Goal: Task Accomplishment & Management: Use online tool/utility

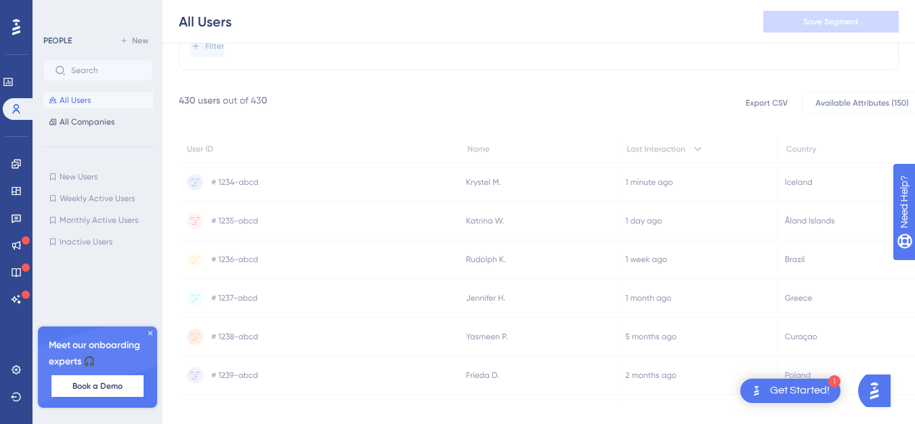
scroll to position [153, 0]
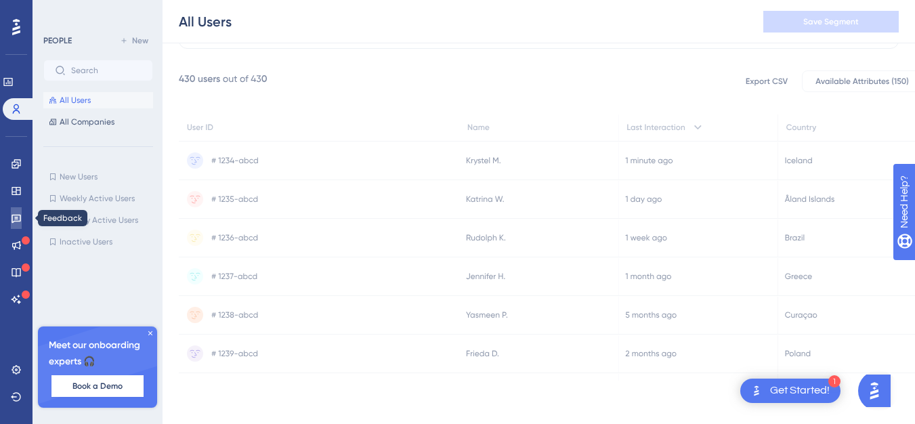
click at [18, 216] on icon at bounding box center [16, 218] width 11 height 11
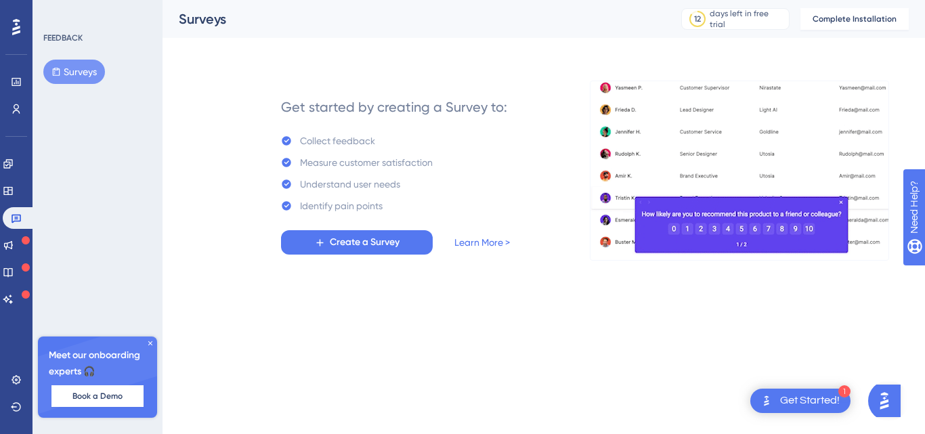
click at [153, 342] on icon at bounding box center [150, 343] width 8 height 8
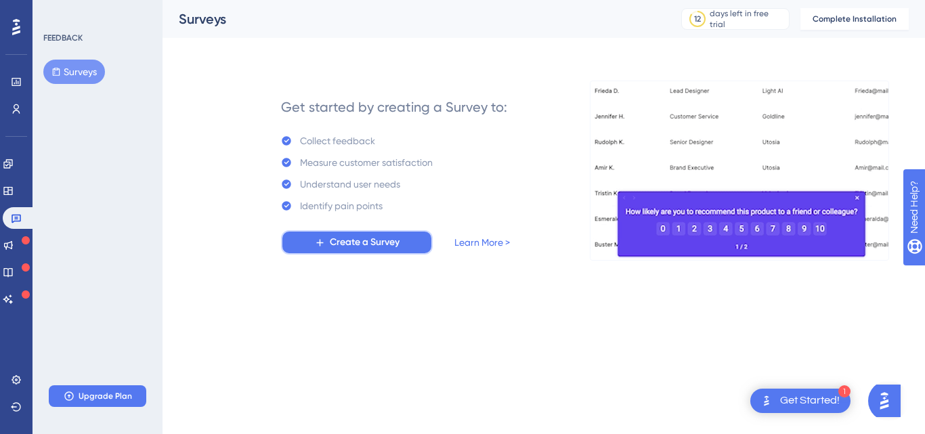
click at [341, 246] on span "Create a Survey" at bounding box center [365, 242] width 70 height 16
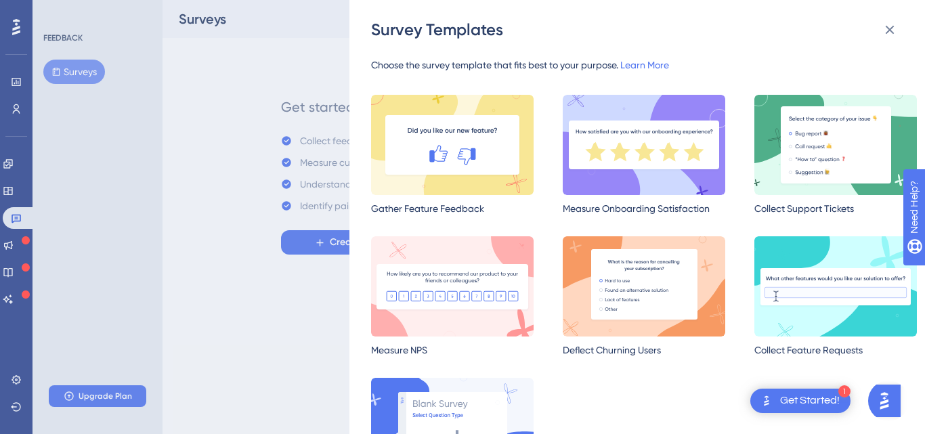
click at [228, 99] on div "Survey Templates Choose the survey template that fits best to your purpose. Lea…" at bounding box center [462, 217] width 925 height 434
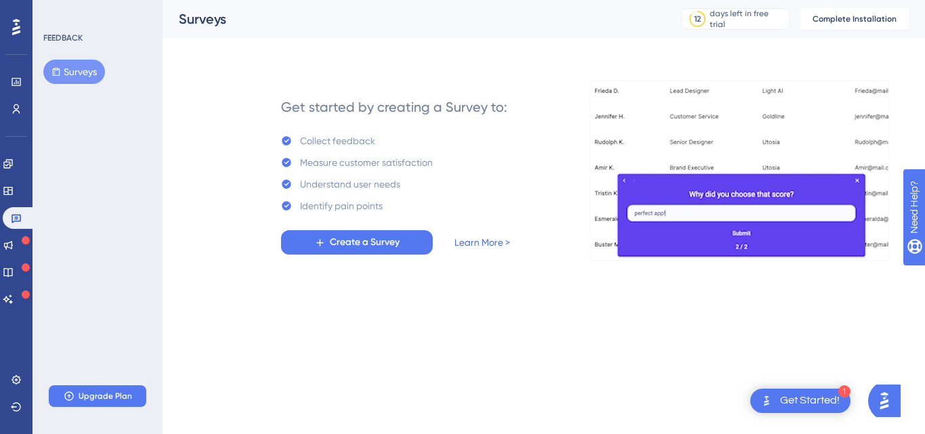
click at [12, 30] on div at bounding box center [16, 27] width 22 height 22
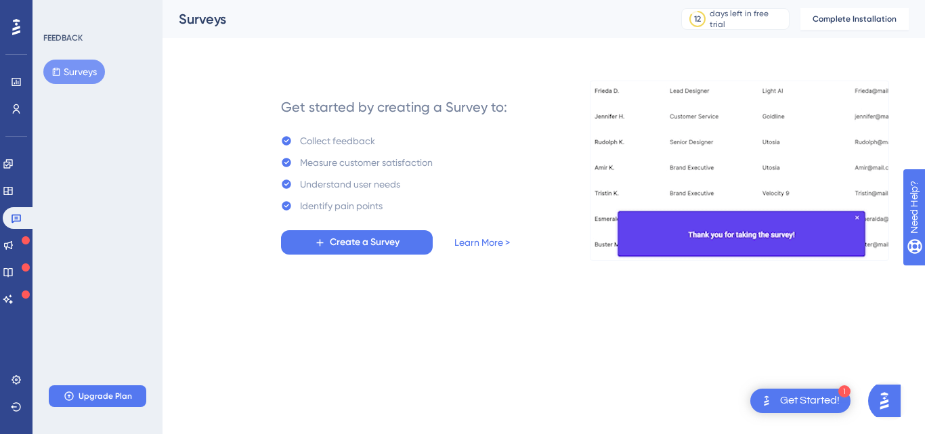
click at [12, 30] on div at bounding box center [16, 27] width 22 height 22
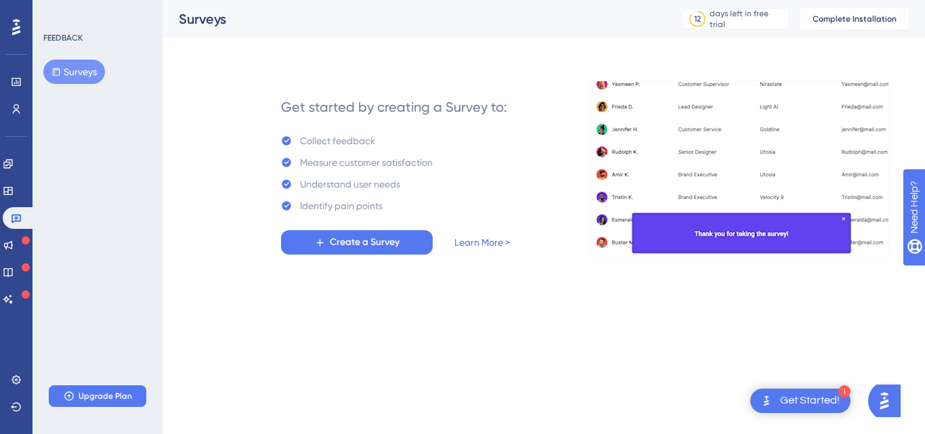
click at [12, 30] on div at bounding box center [16, 27] width 22 height 22
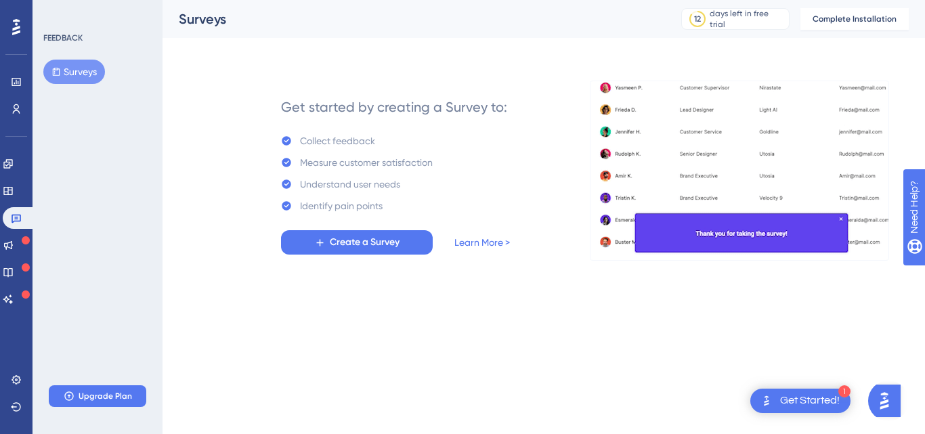
click at [12, 30] on div at bounding box center [16, 27] width 22 height 22
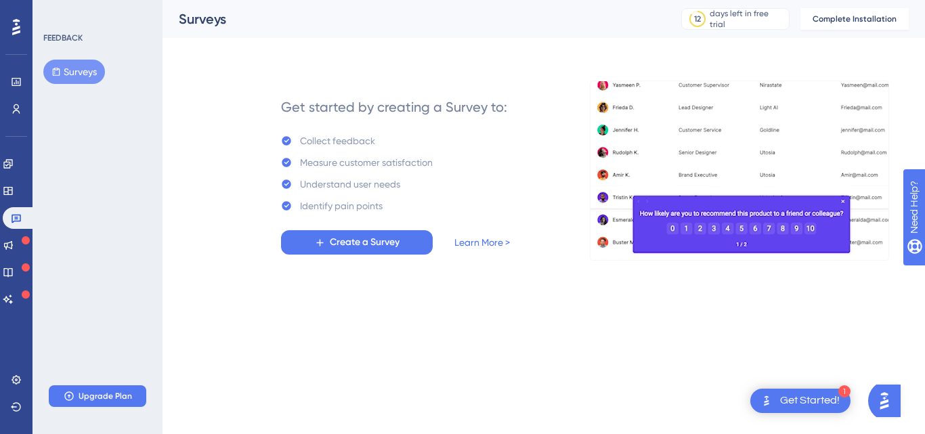
click at [12, 30] on div at bounding box center [16, 27] width 22 height 22
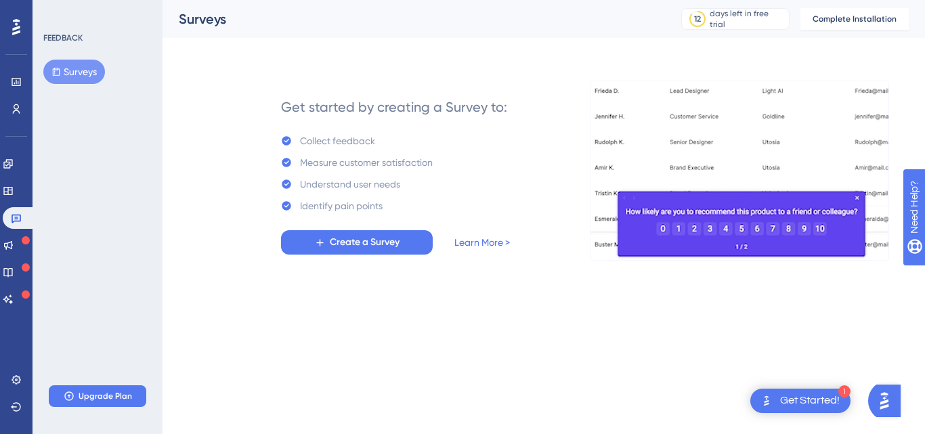
click at [12, 30] on div at bounding box center [16, 27] width 22 height 22
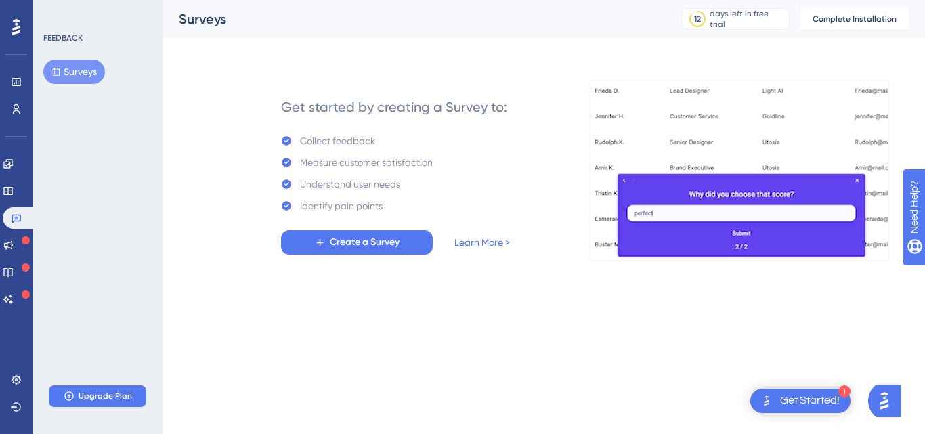
click at [12, 30] on div at bounding box center [16, 27] width 22 height 22
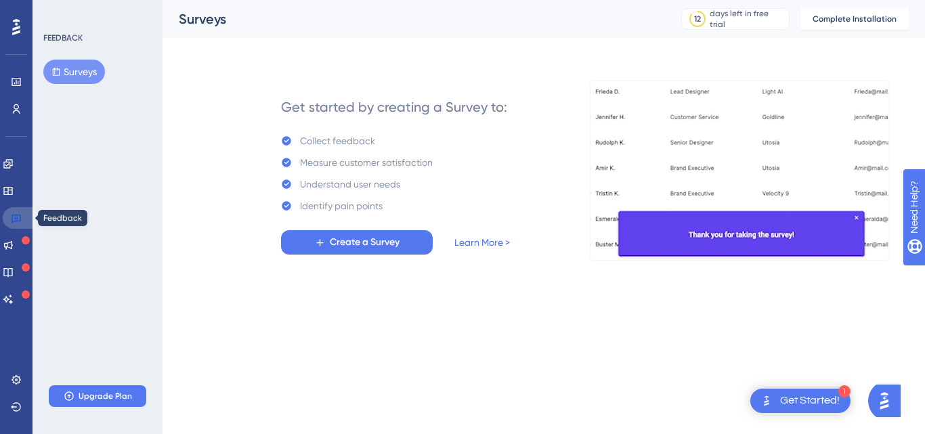
click at [18, 217] on icon at bounding box center [16, 218] width 11 height 11
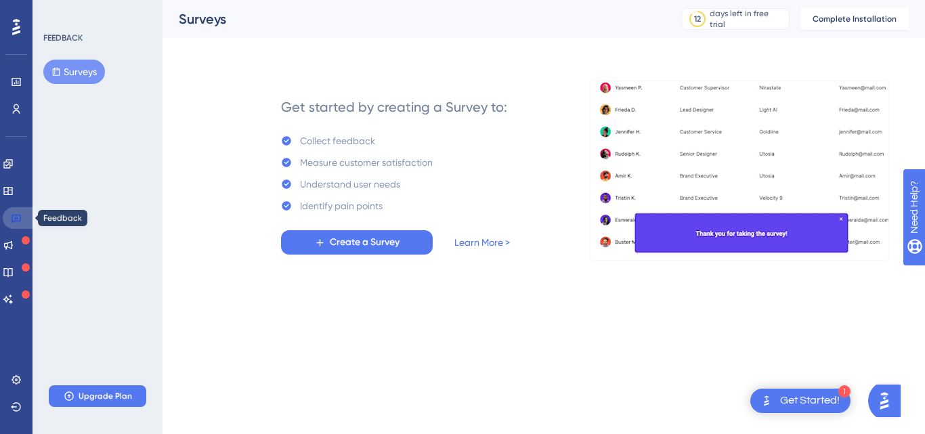
click at [18, 217] on icon at bounding box center [16, 218] width 11 height 11
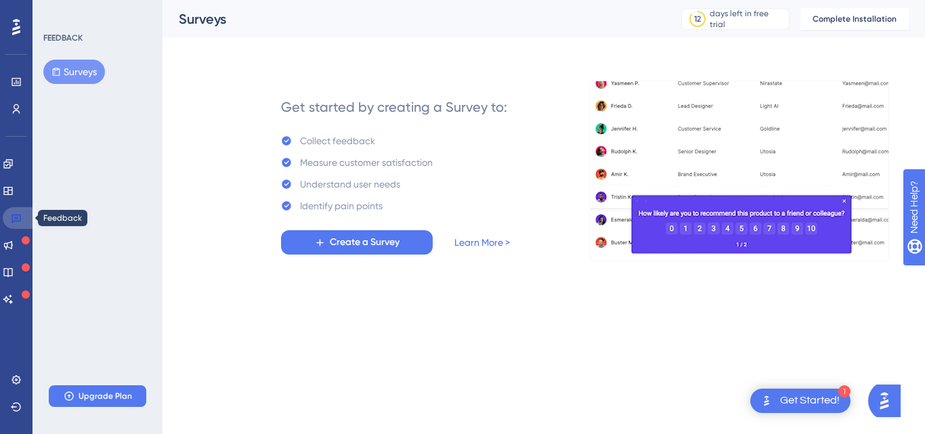
click at [18, 217] on icon at bounding box center [16, 218] width 11 height 11
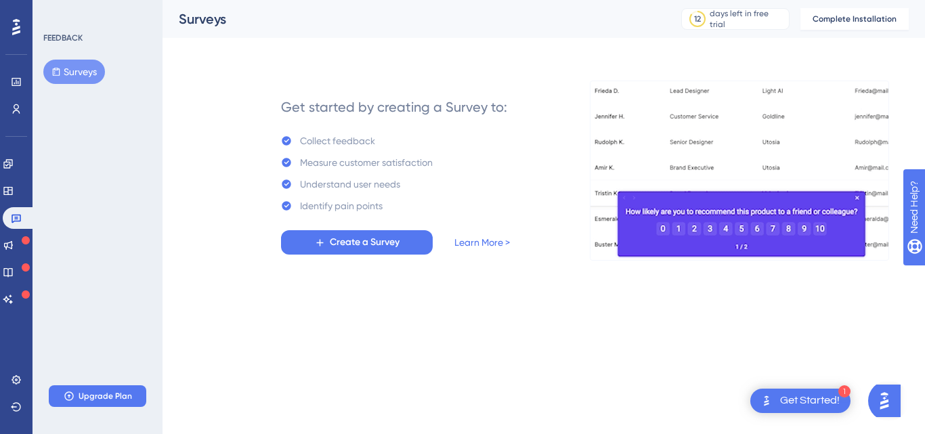
click at [90, 68] on button "Surveys" at bounding box center [74, 72] width 62 height 24
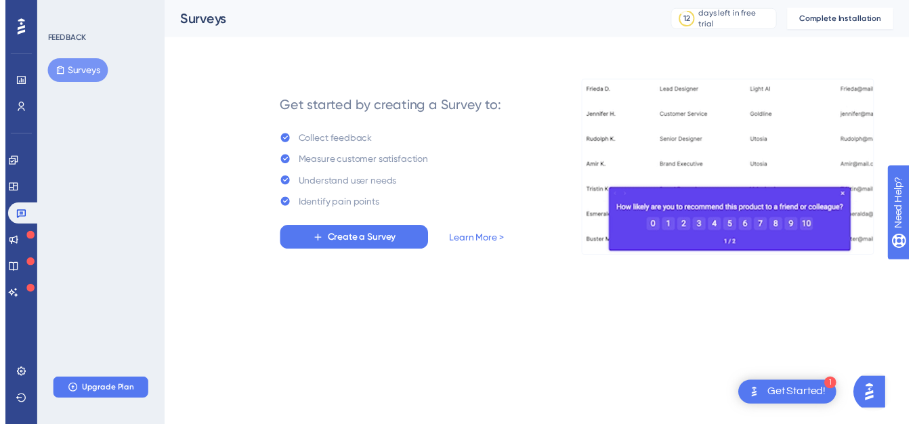
scroll to position [148, 0]
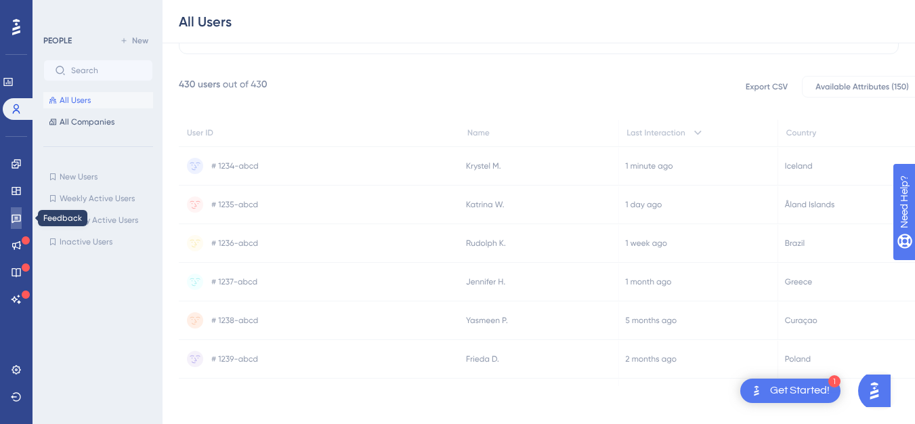
click at [15, 223] on icon at bounding box center [16, 218] width 11 height 11
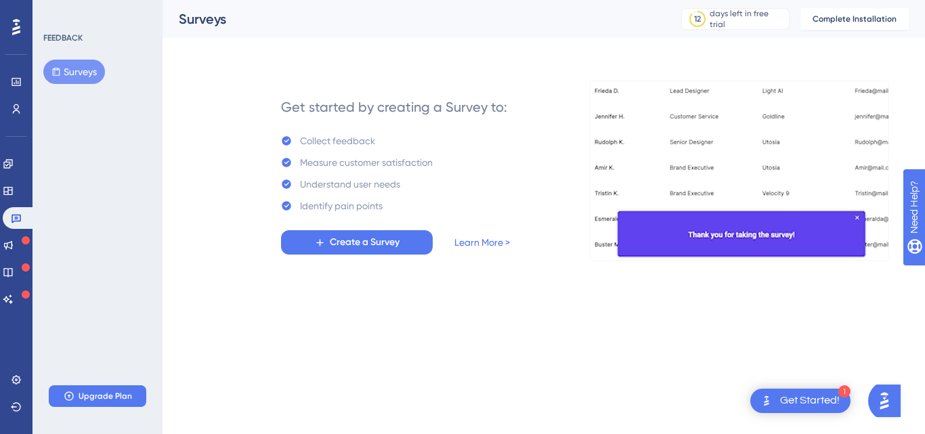
click at [66, 64] on button "Surveys" at bounding box center [74, 72] width 62 height 24
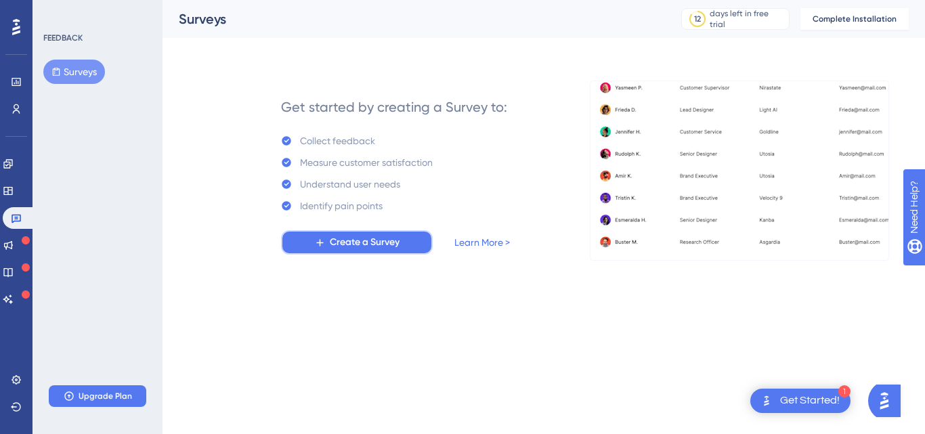
click at [368, 240] on span "Create a Survey" at bounding box center [365, 242] width 70 height 16
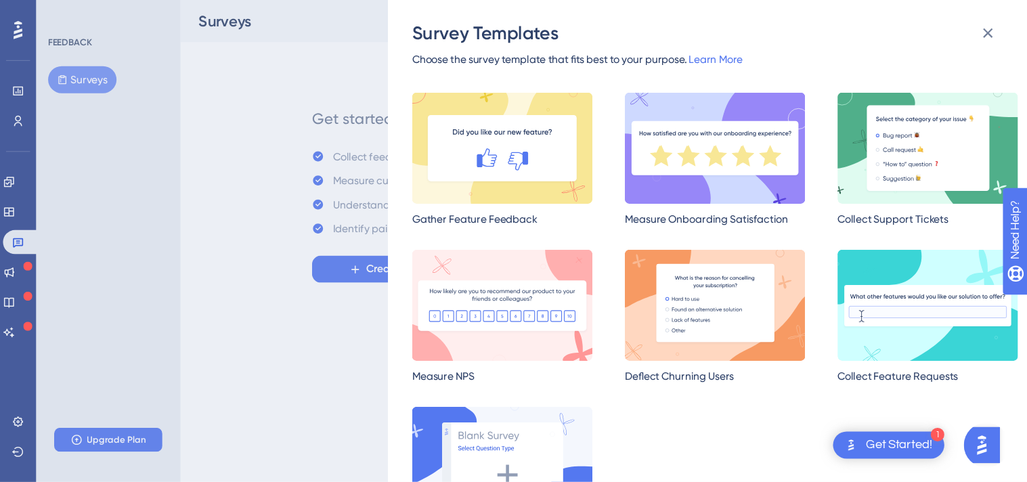
scroll to position [11, 0]
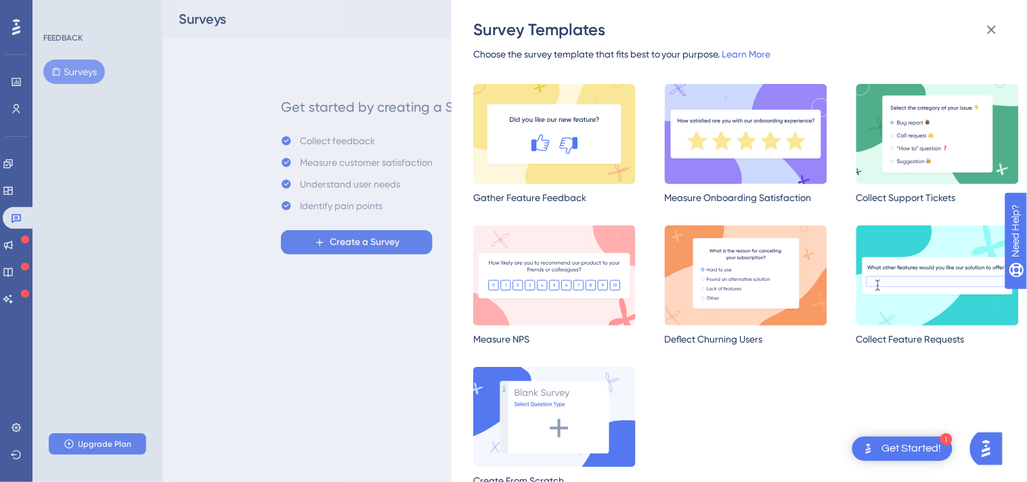
drag, startPoint x: 913, startPoint y: 0, endPoint x: 382, endPoint y: 337, distance: 629.3
click at [382, 337] on div "Survey Templates Choose the survey template that fits best to your purpose. Lea…" at bounding box center [513, 241] width 1027 height 482
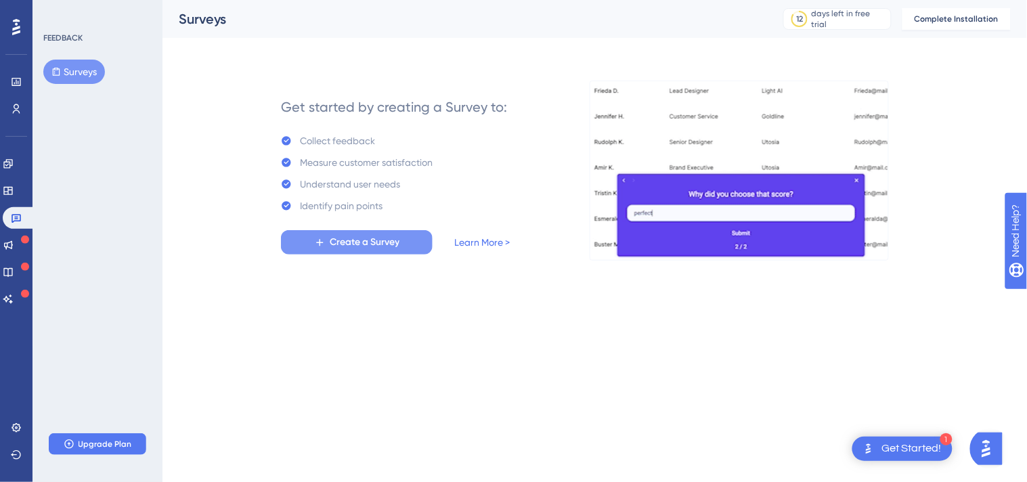
click at [401, 241] on button "Create a Survey" at bounding box center [357, 242] width 152 height 24
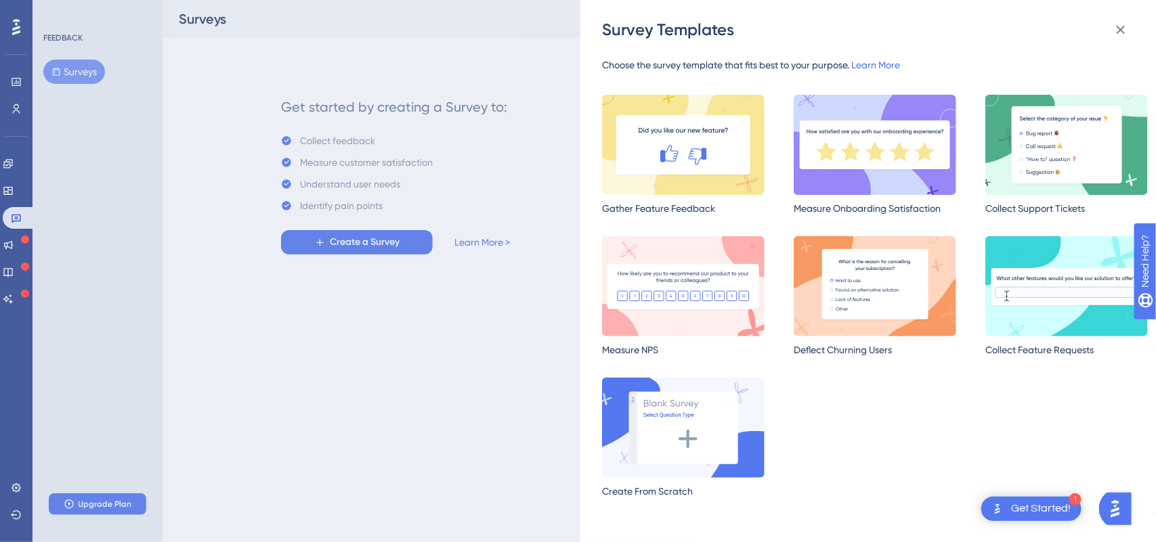
drag, startPoint x: 932, startPoint y: 1, endPoint x: 430, endPoint y: 454, distance: 676.3
click at [430, 423] on div "Survey Templates Choose the survey template that fits best to your purpose. Lea…" at bounding box center [578, 271] width 1156 height 542
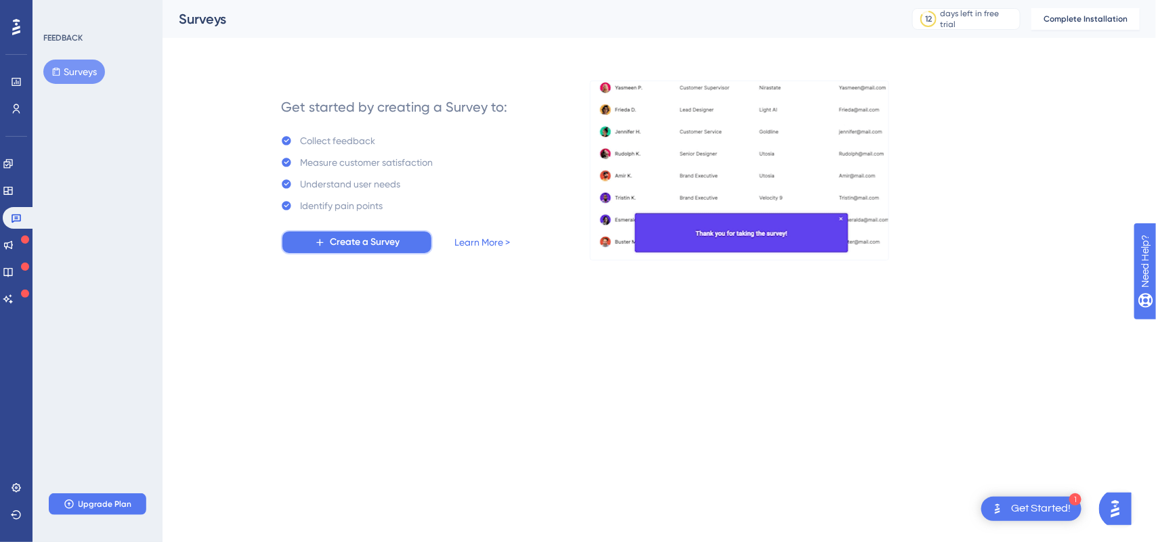
click at [339, 249] on span "Create a Survey" at bounding box center [365, 242] width 70 height 16
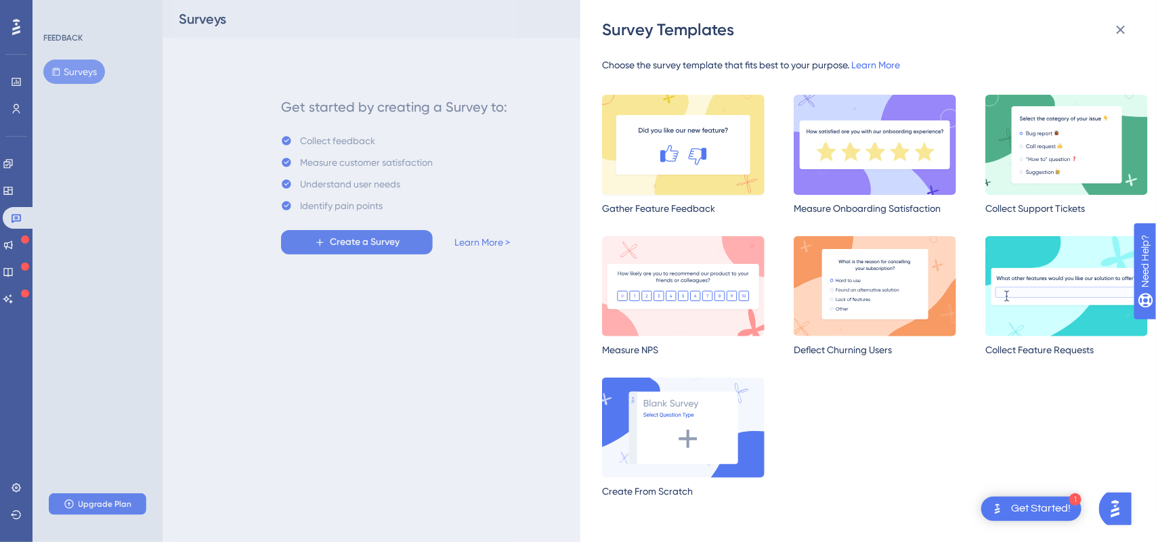
click at [712, 163] on img at bounding box center [683, 145] width 162 height 100
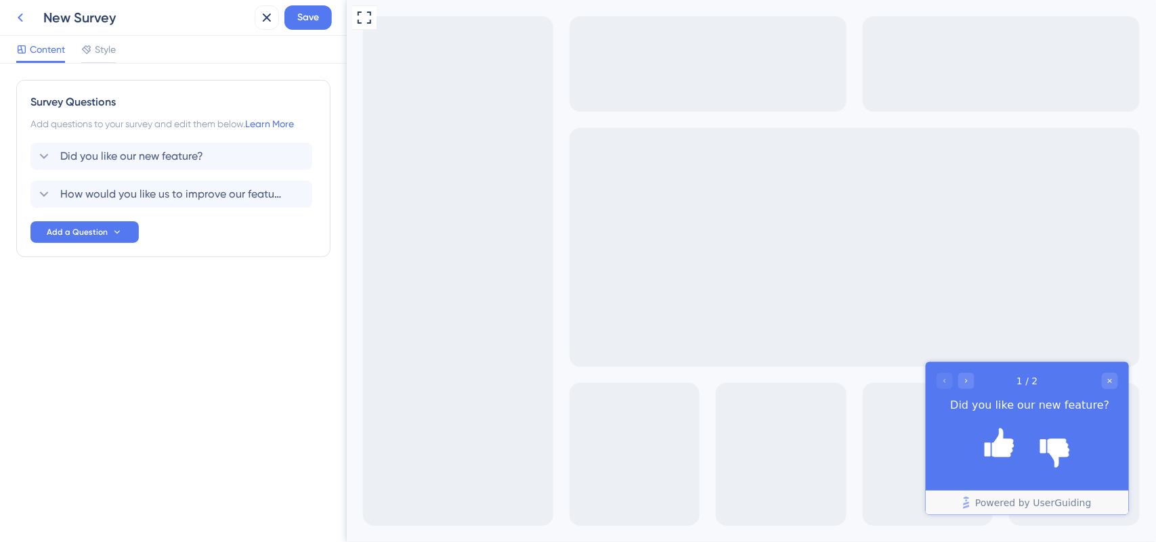
click at [22, 21] on icon at bounding box center [20, 17] width 16 height 16
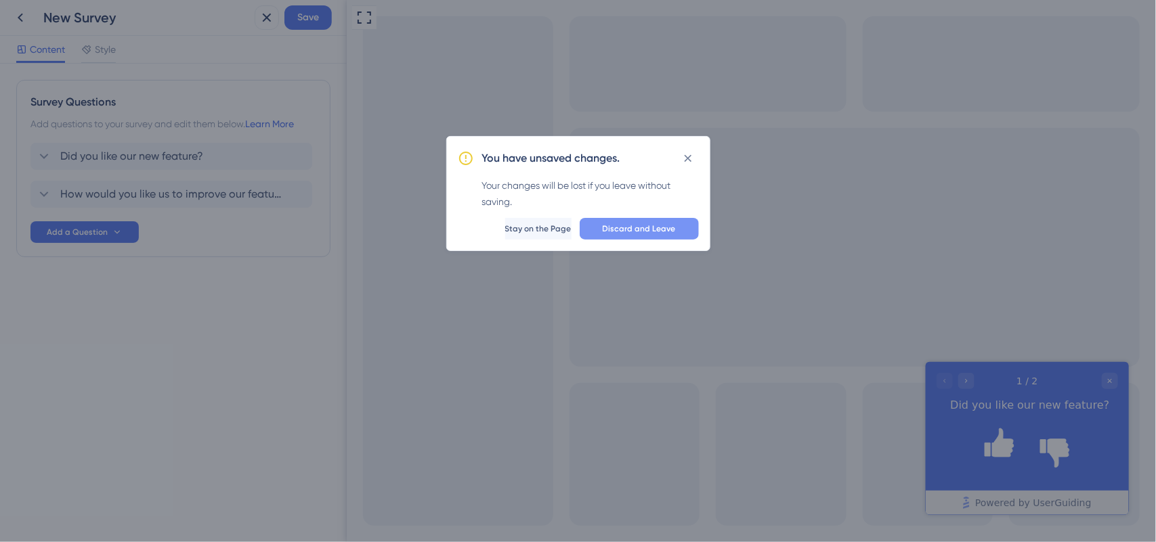
click at [659, 225] on span "Discard and Leave" at bounding box center [639, 228] width 73 height 11
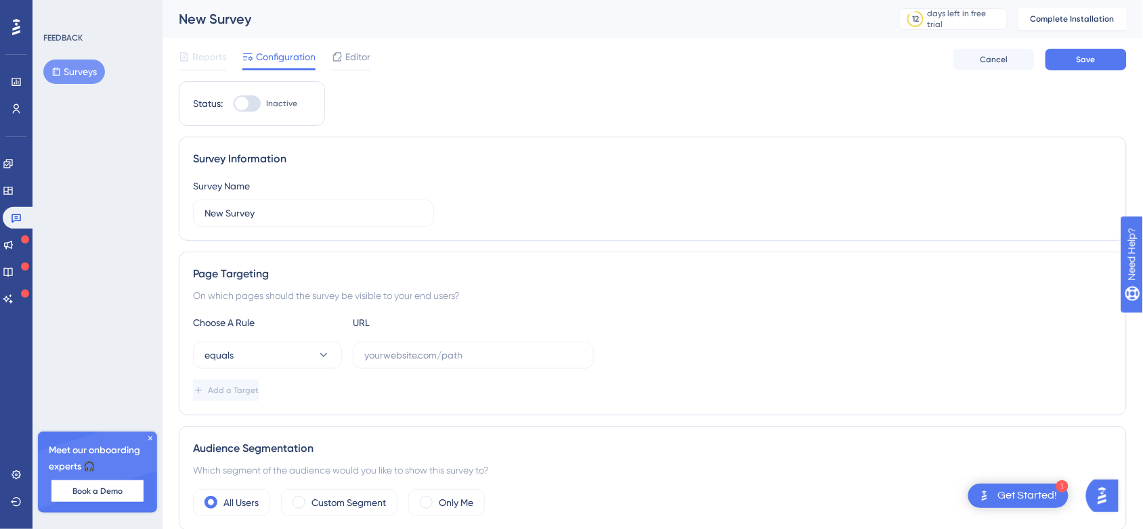
click at [58, 83] on button "Surveys" at bounding box center [74, 72] width 62 height 24
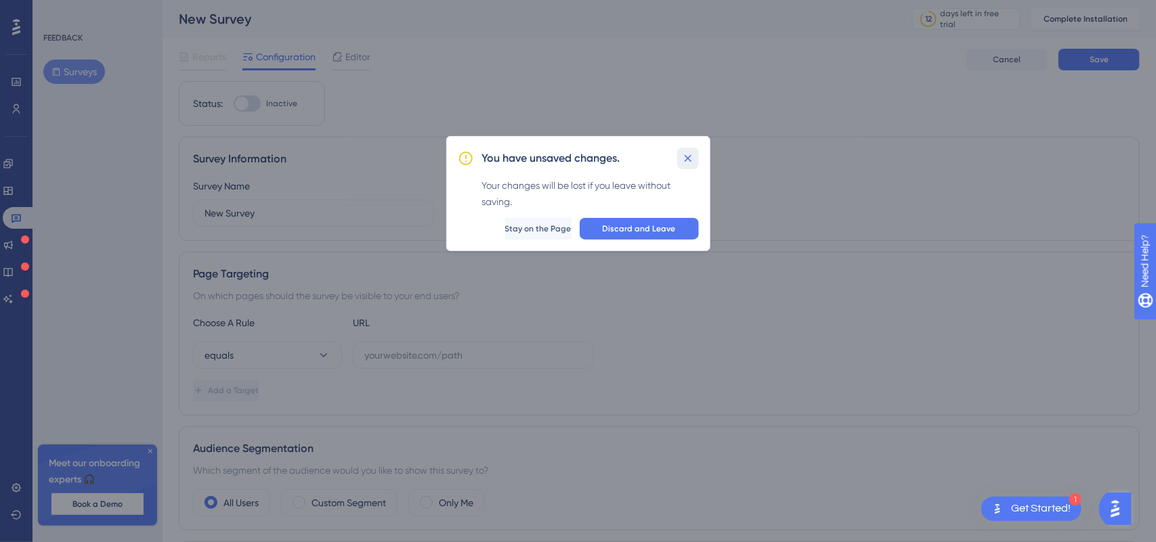
click at [696, 153] on button at bounding box center [688, 159] width 22 height 22
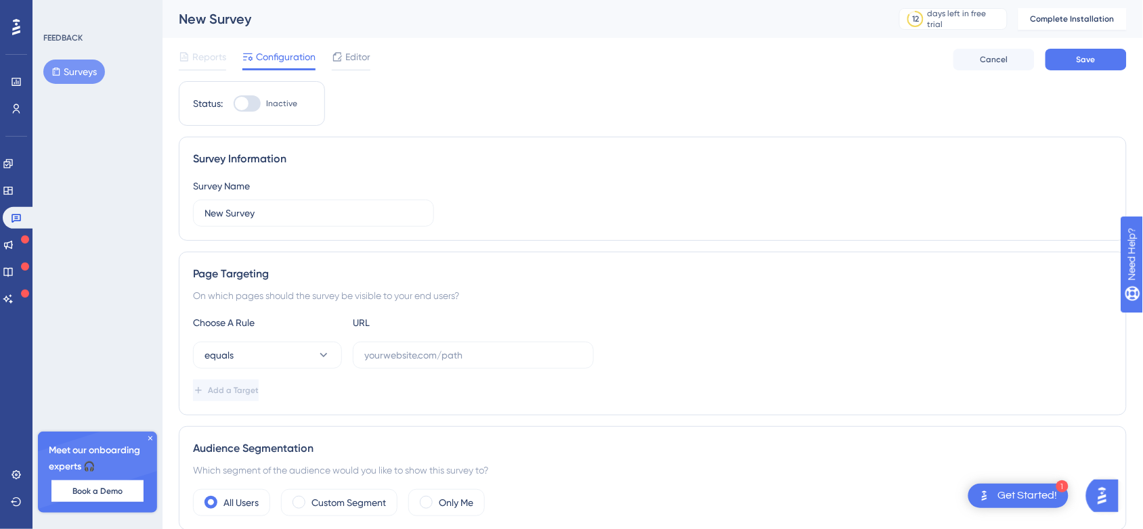
click at [696, 153] on div "Survey Information" at bounding box center [652, 159] width 919 height 16
click at [201, 56] on span "Reports" at bounding box center [209, 57] width 34 height 16
click at [342, 66] on div "Editor" at bounding box center [351, 60] width 39 height 22
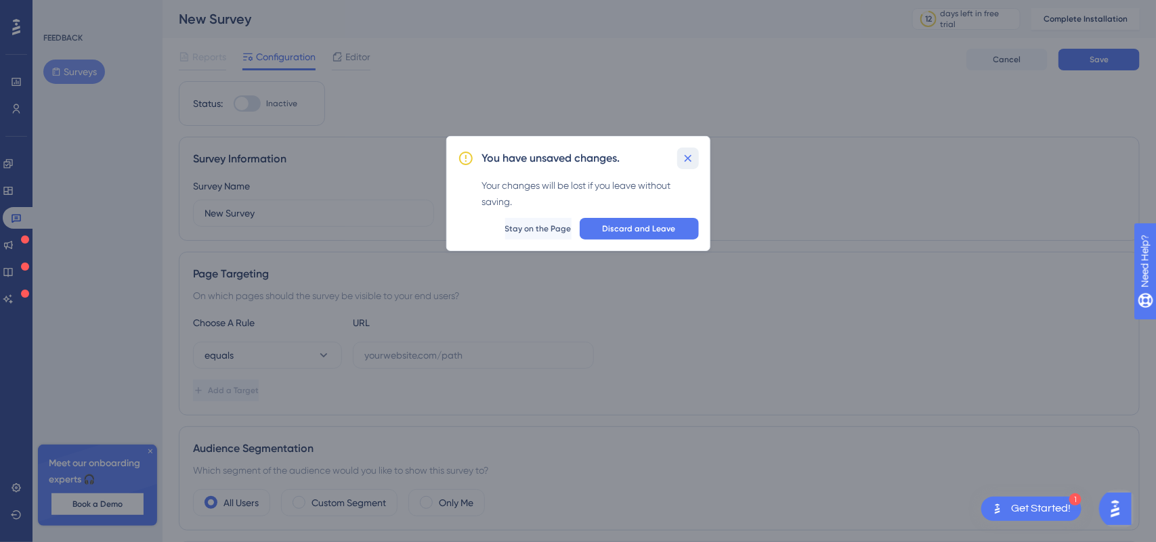
click at [687, 154] on icon at bounding box center [688, 159] width 14 height 14
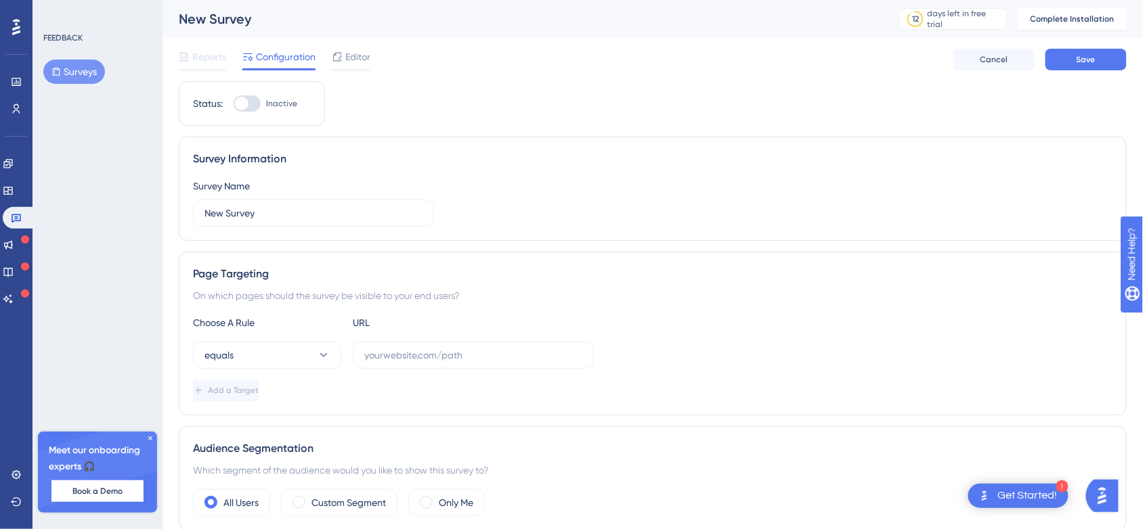
click at [73, 68] on button "Surveys" at bounding box center [74, 72] width 62 height 24
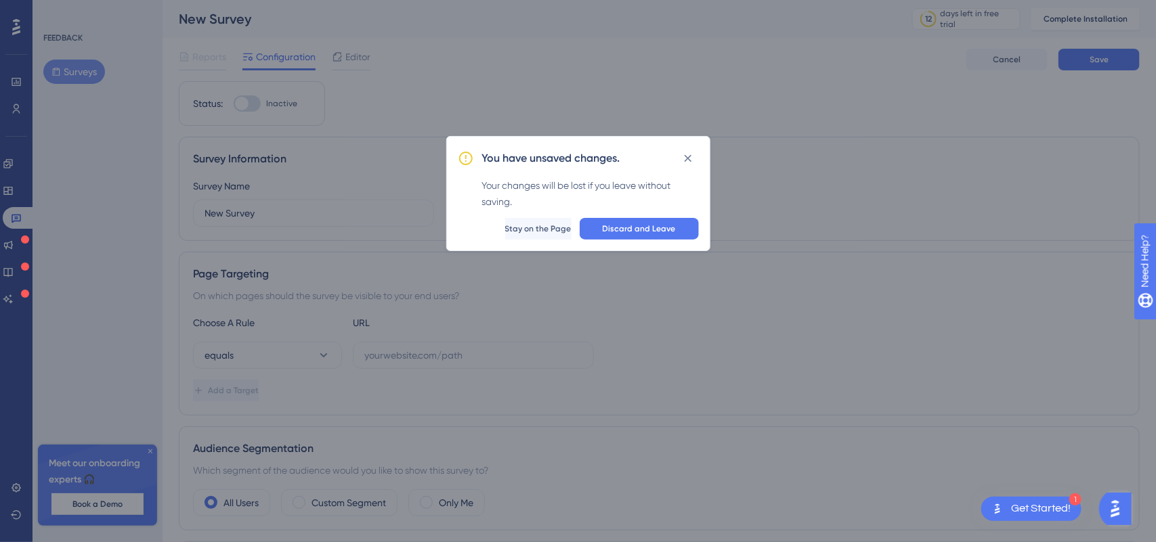
click at [73, 68] on div "You have unsaved changes. Your changes will be lost if you leave without saving…" at bounding box center [578, 271] width 1156 height 542
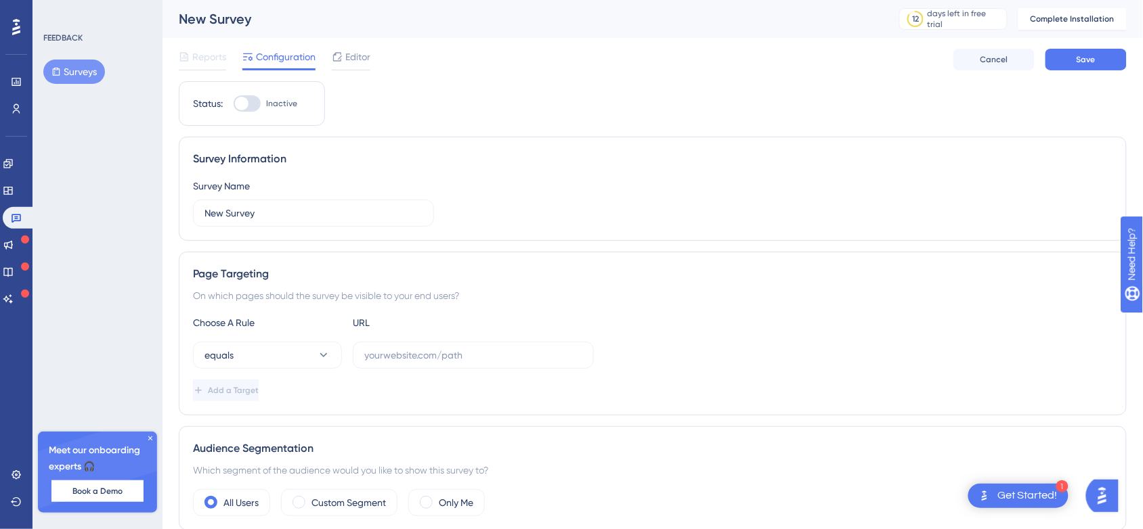
click at [73, 68] on button "Surveys" at bounding box center [74, 72] width 62 height 24
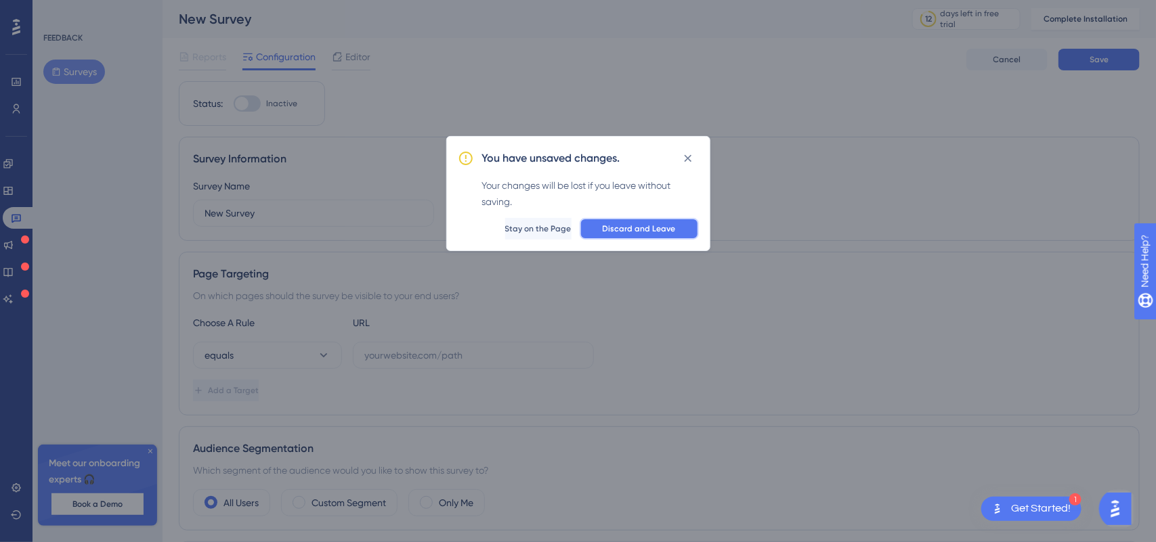
click at [637, 223] on span "Discard and Leave" at bounding box center [639, 228] width 73 height 11
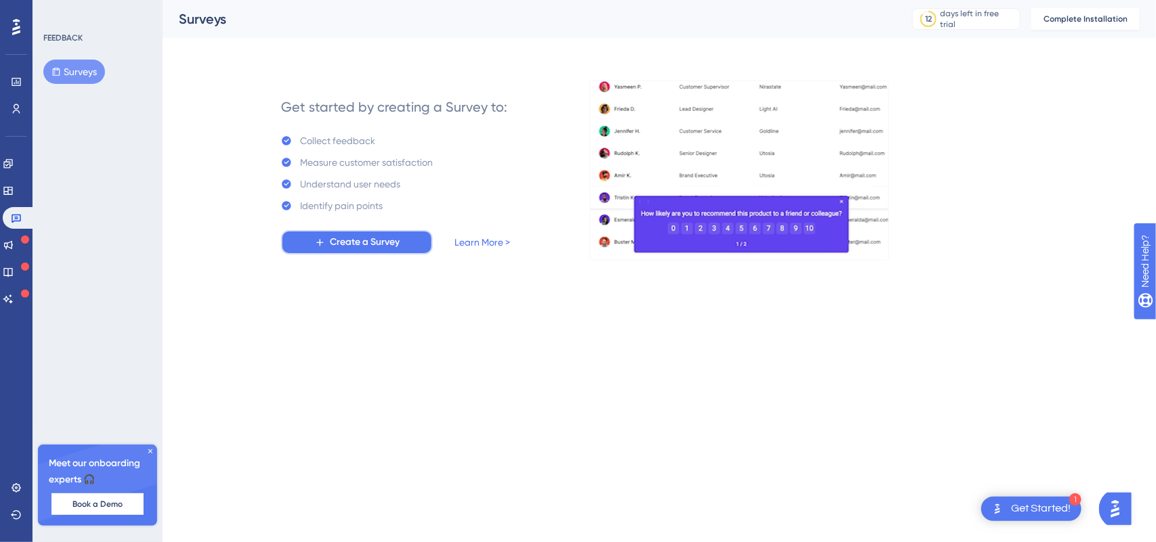
click at [359, 248] on span "Create a Survey" at bounding box center [365, 242] width 70 height 16
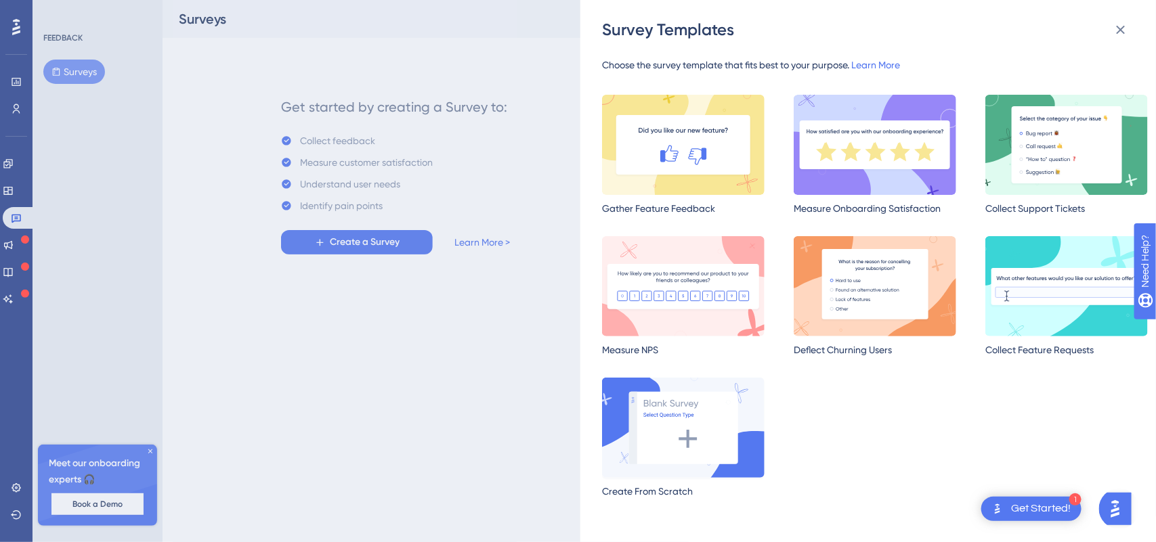
click at [681, 418] on img at bounding box center [683, 428] width 162 height 100
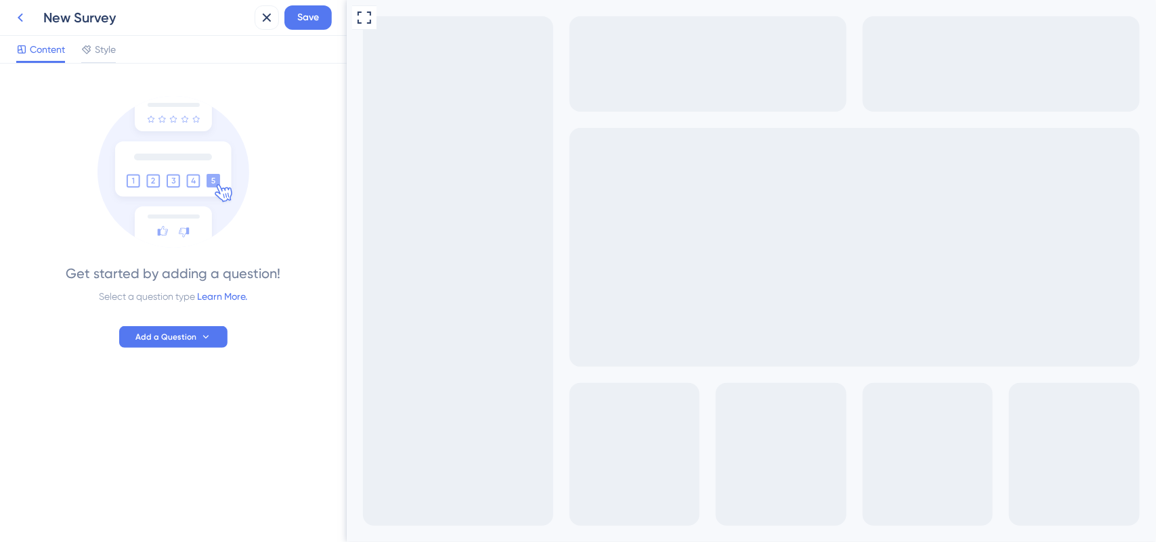
click at [8, 15] on button at bounding box center [20, 17] width 24 height 24
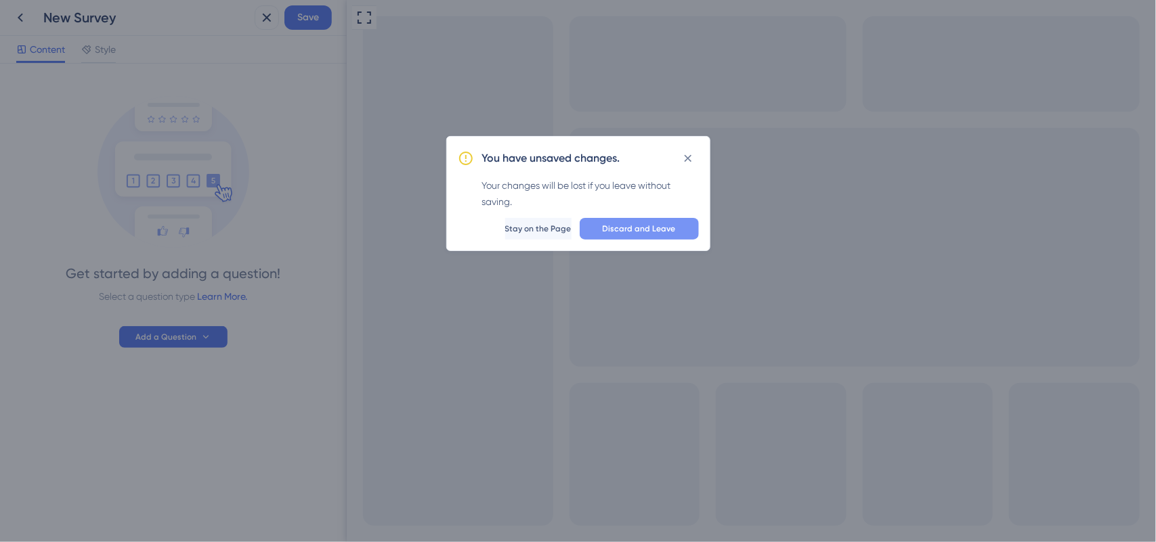
click at [614, 236] on button "Discard and Leave" at bounding box center [638, 229] width 119 height 22
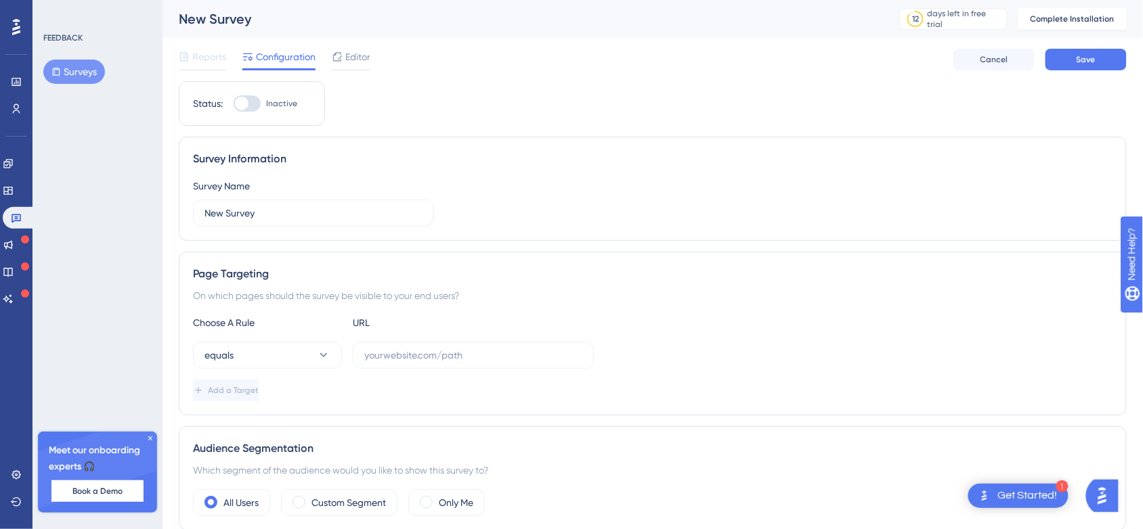
click at [79, 68] on button "Surveys" at bounding box center [74, 72] width 62 height 24
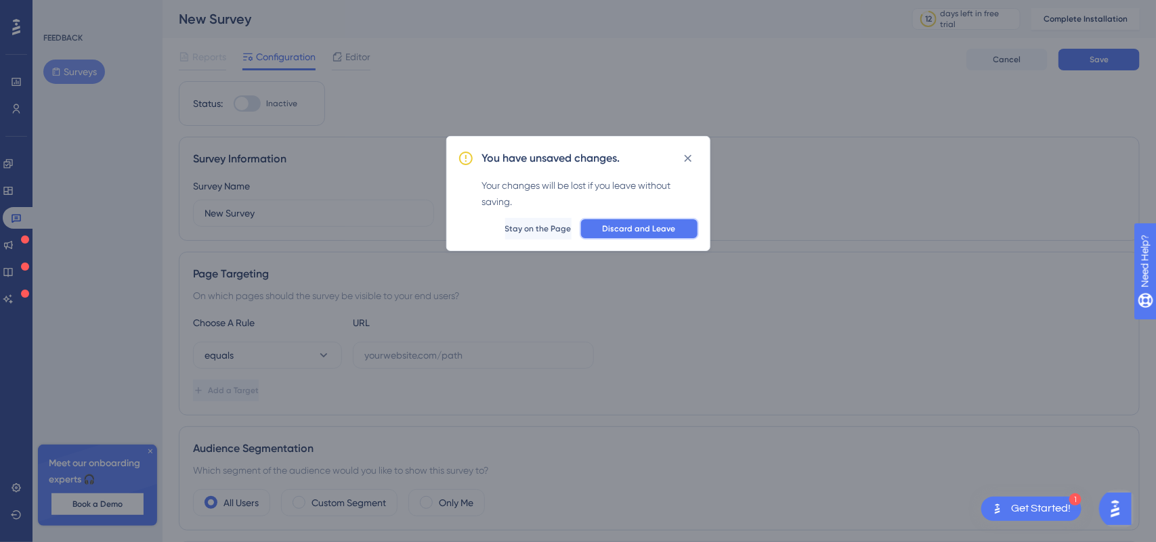
click at [638, 223] on span "Discard and Leave" at bounding box center [639, 228] width 73 height 11
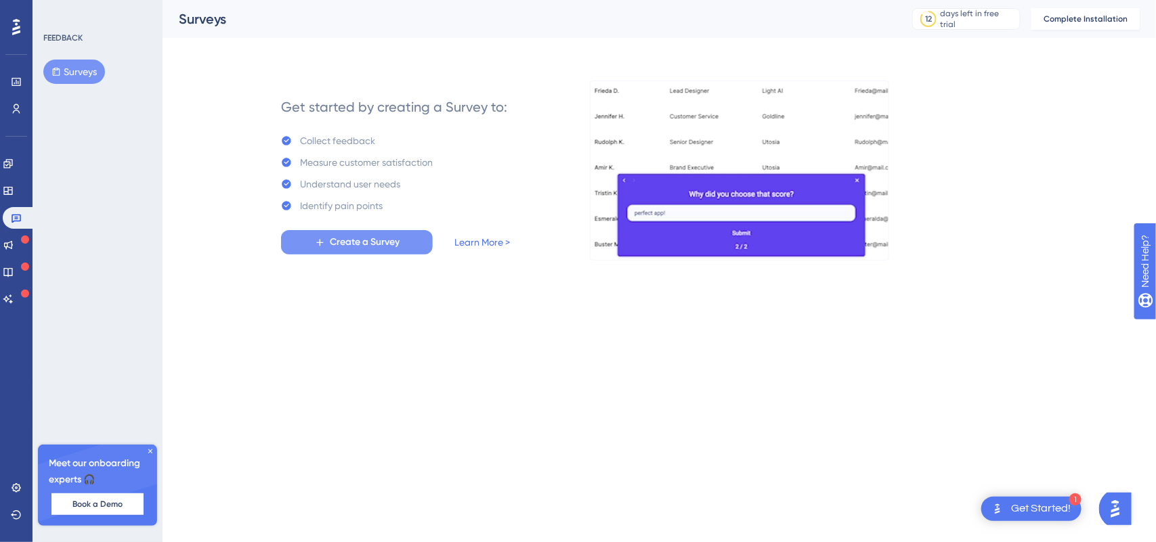
click at [366, 237] on span "Create a Survey" at bounding box center [365, 242] width 70 height 16
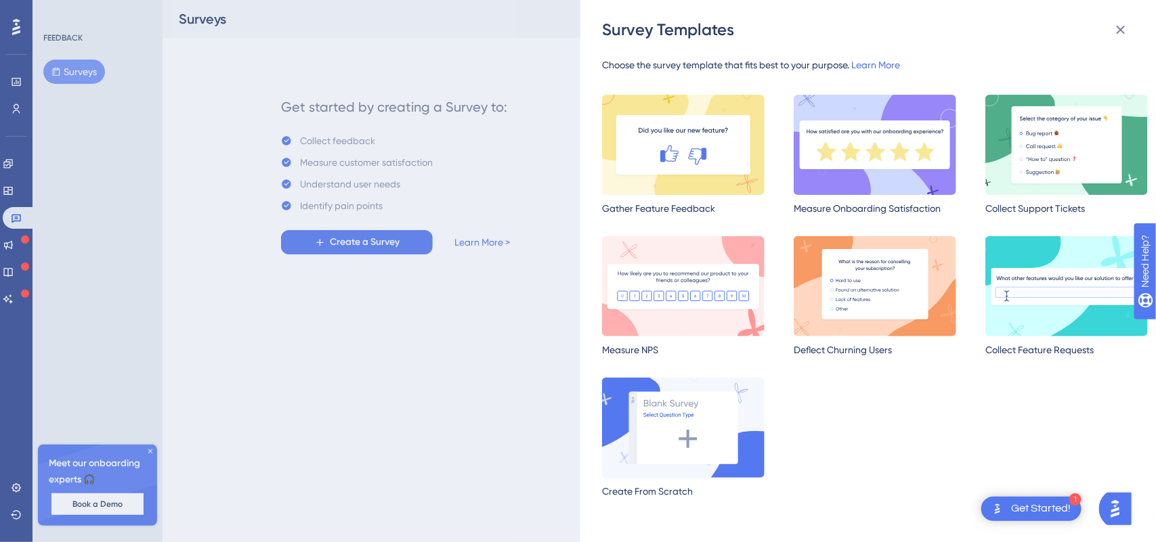
click at [699, 423] on img at bounding box center [683, 428] width 162 height 100
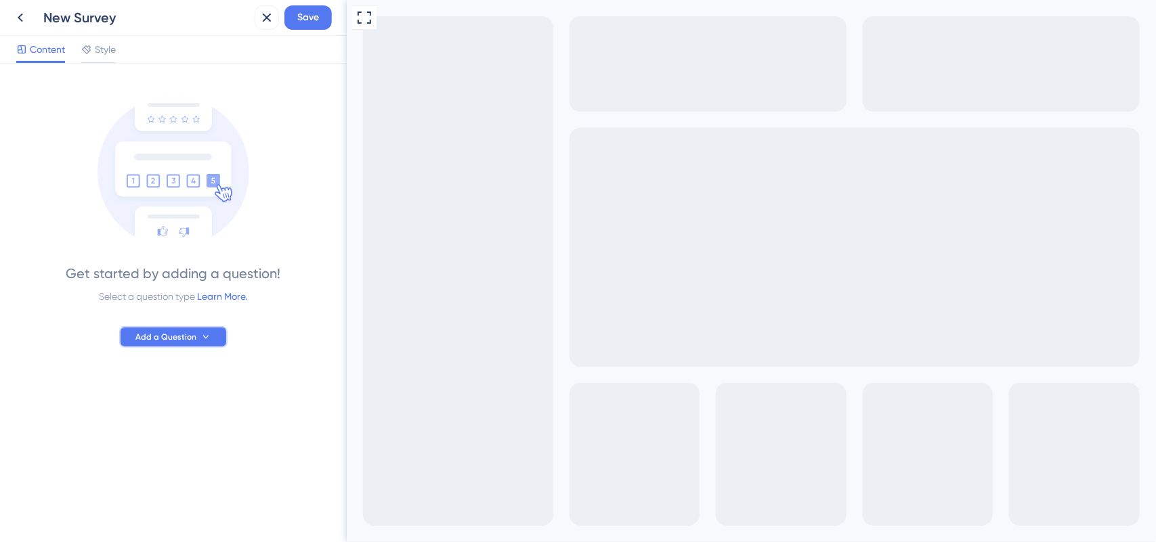
click at [215, 326] on button "Add a Question" at bounding box center [173, 337] width 108 height 22
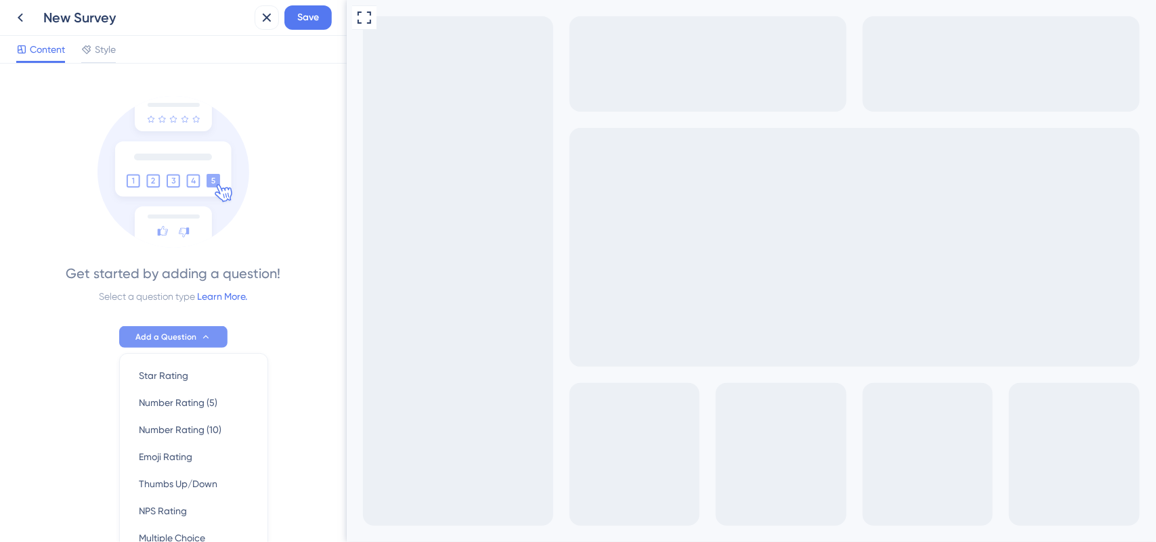
scroll to position [99, 0]
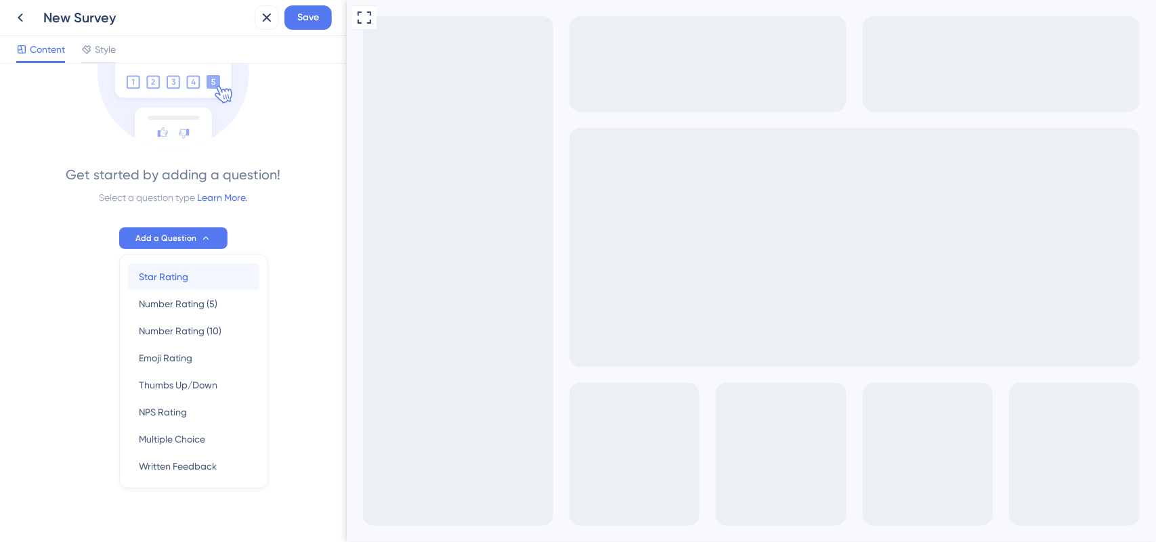
click at [181, 272] on span "Star Rating" at bounding box center [163, 277] width 49 height 16
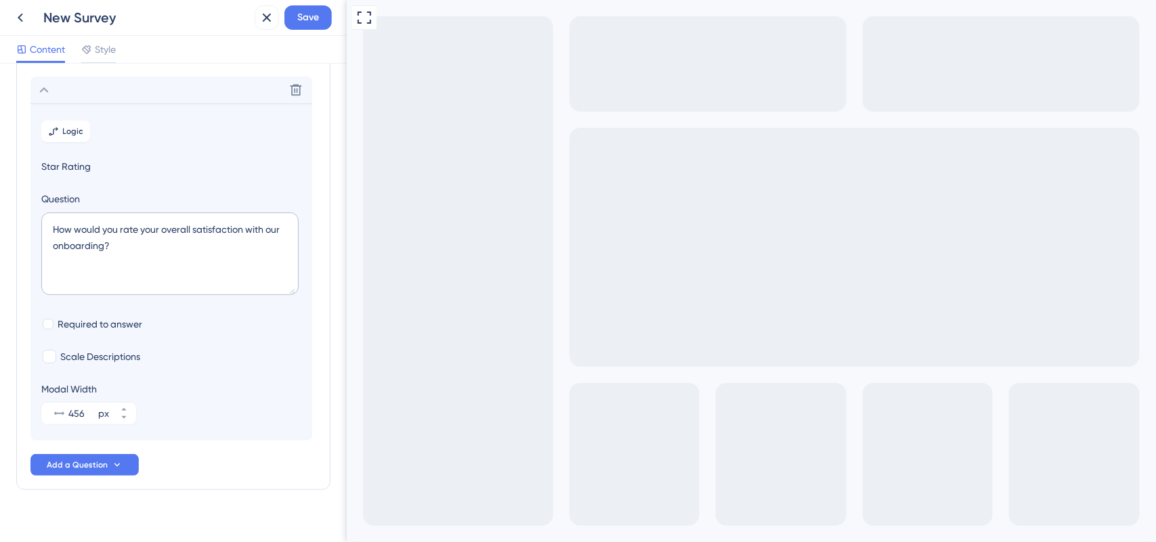
scroll to position [79, 0]
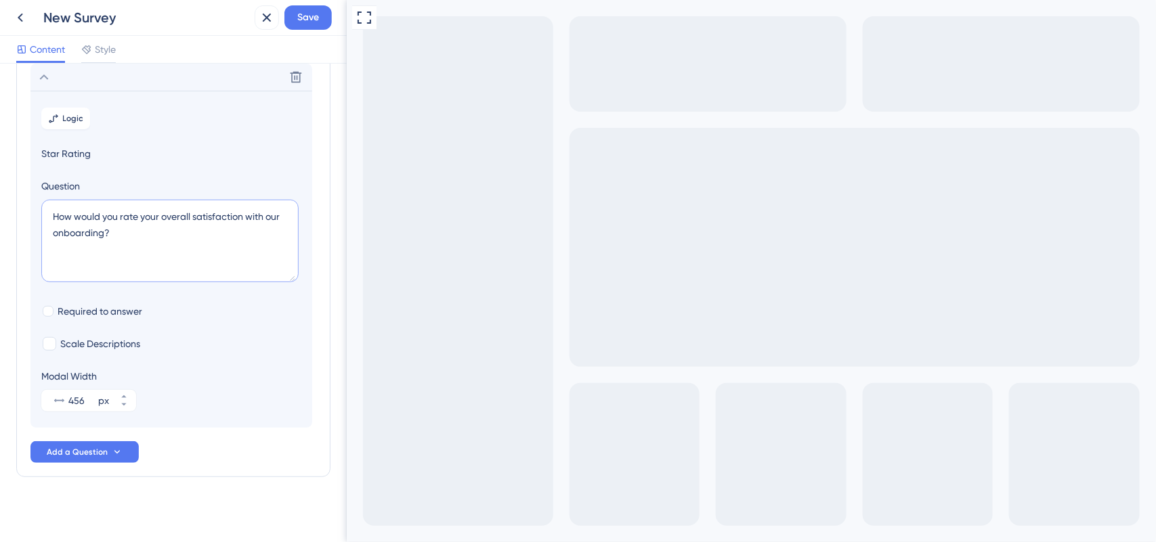
click at [118, 231] on textarea "How would you rate your overall satisfaction with our onboarding?" at bounding box center [169, 241] width 257 height 83
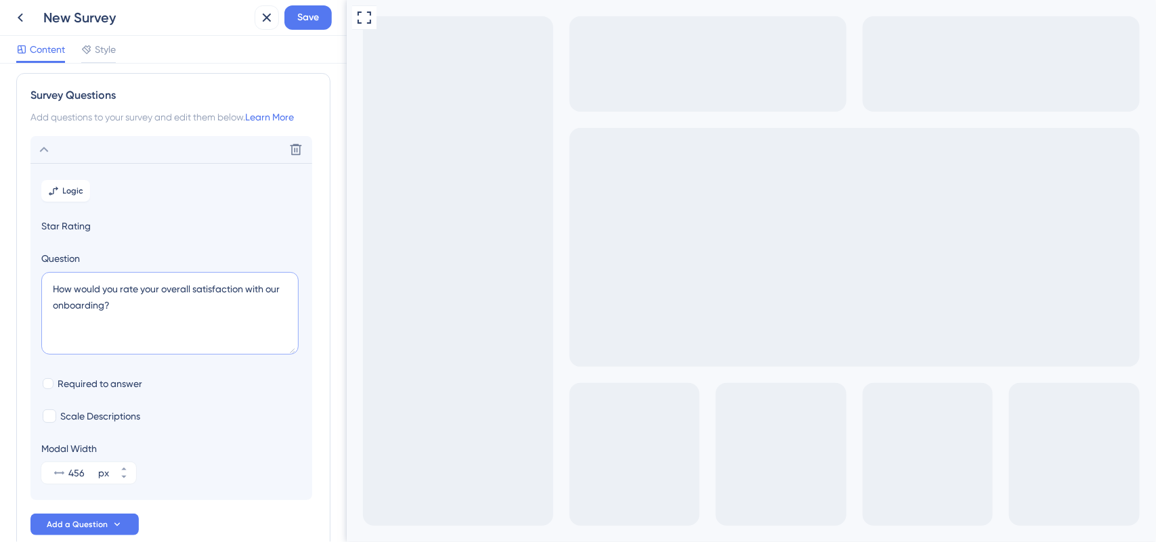
scroll to position [7, 0]
